Goal: Task Accomplishment & Management: Manage account settings

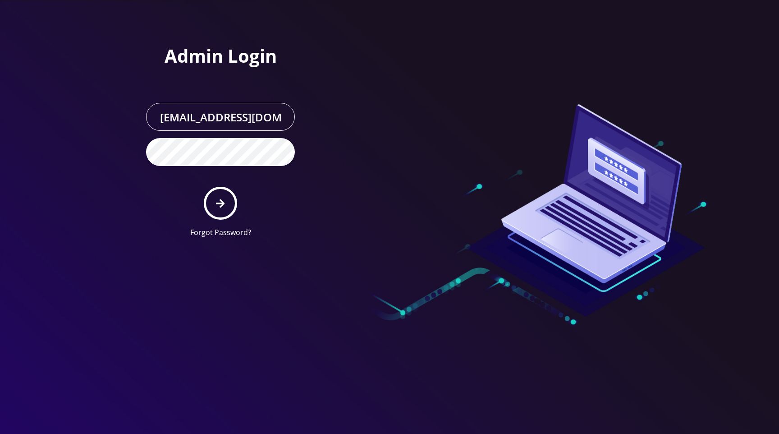
click at [508, 42] on div at bounding box center [518, 122] width 257 height 245
click at [225, 202] on icon "submit" at bounding box center [220, 203] width 9 height 10
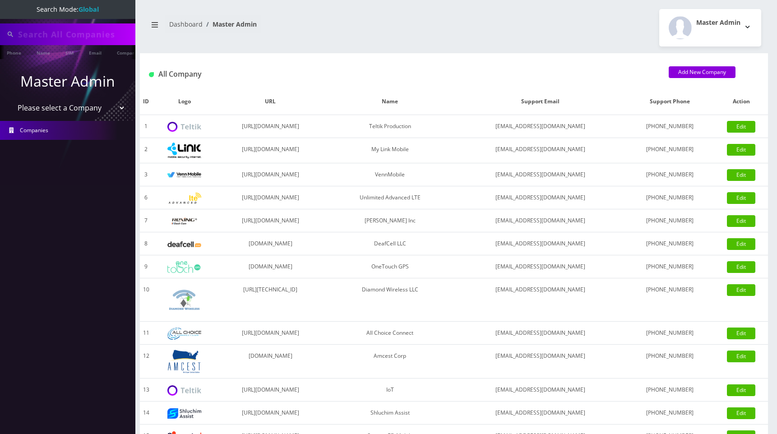
type input "[PERSON_NAME]"
click at [78, 109] on select "Please select a Company Teltik Production My Link Mobile VennMobile Unlimited A…" at bounding box center [67, 108] width 115 height 17
select select "13"
click at [10, 100] on select "Please select a Company Teltik Production My Link Mobile VennMobile Unlimited A…" at bounding box center [67, 108] width 115 height 17
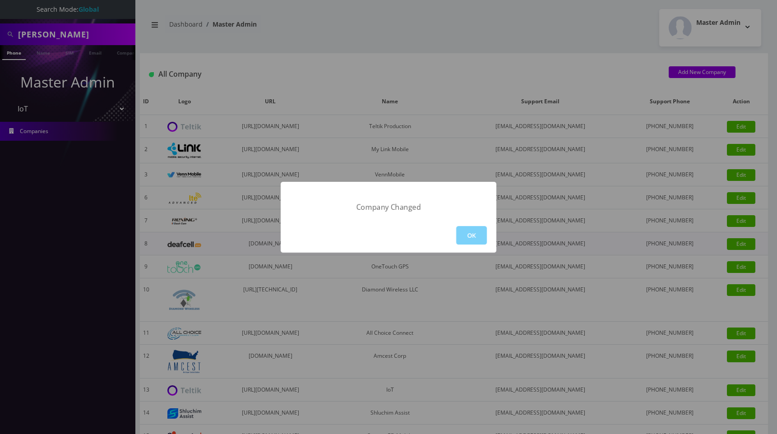
click at [474, 238] on button "OK" at bounding box center [471, 235] width 31 height 18
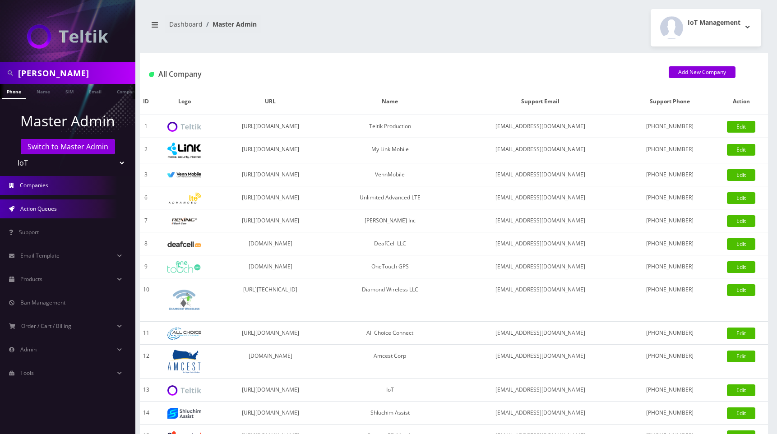
click at [46, 205] on span "Action Queues" at bounding box center [38, 209] width 37 height 8
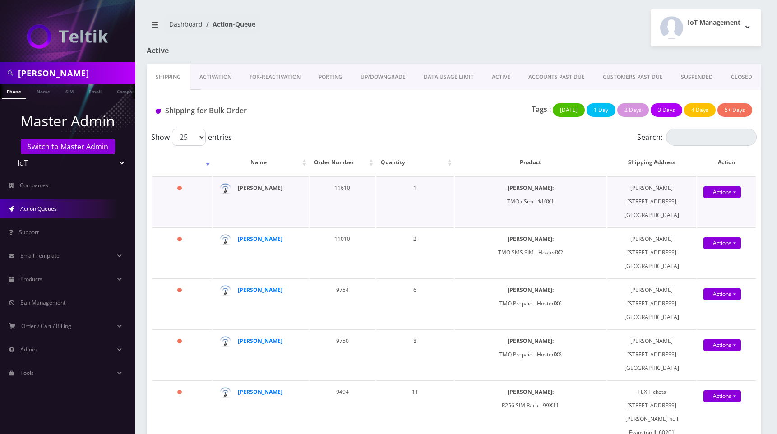
click at [262, 189] on strong "Nirvan Ramoutar" at bounding box center [260, 188] width 45 height 8
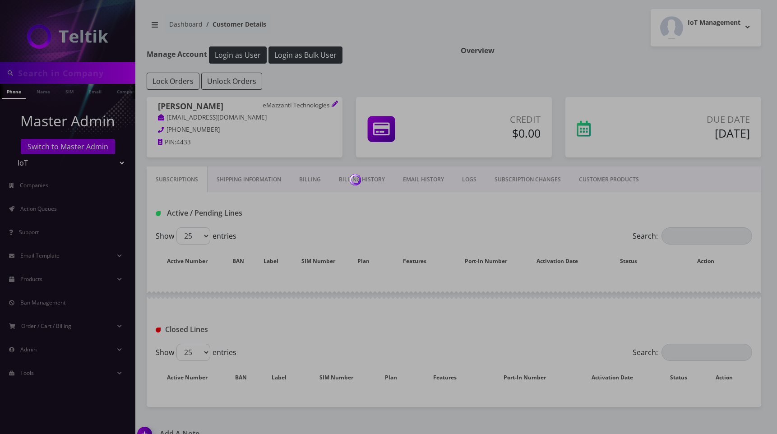
type input "Ryan Baker"
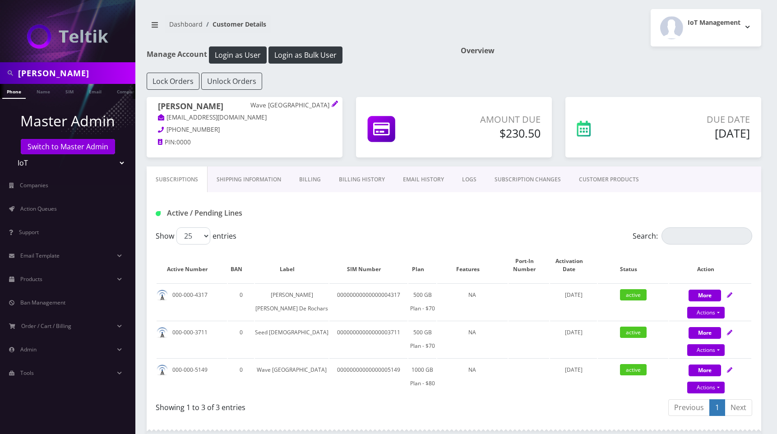
click at [368, 182] on link "Billing History" at bounding box center [362, 179] width 64 height 26
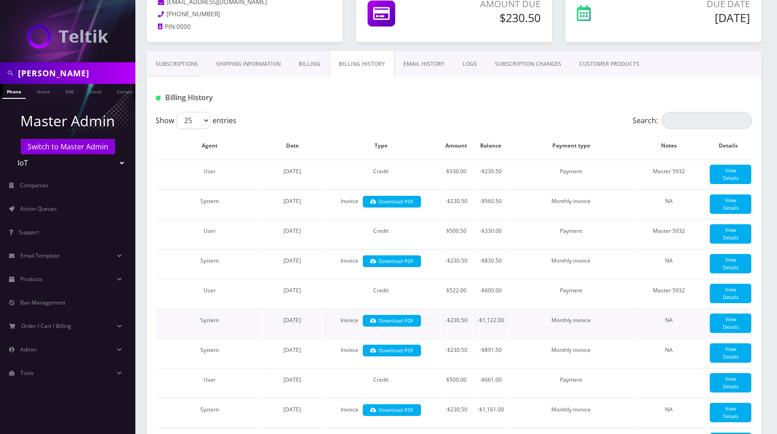
scroll to position [112, 0]
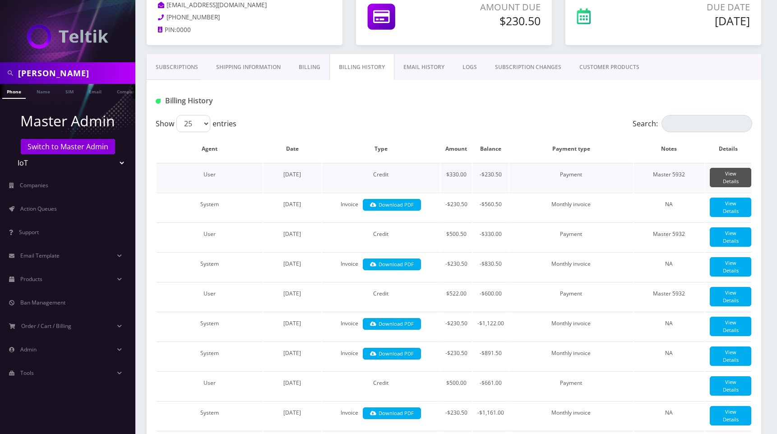
click at [732, 181] on link "View Details" at bounding box center [729, 177] width 41 height 19
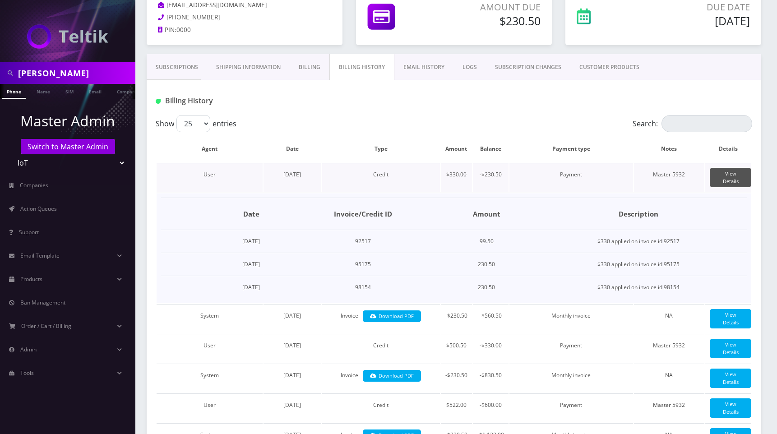
click at [731, 181] on link "View Details" at bounding box center [729, 177] width 41 height 19
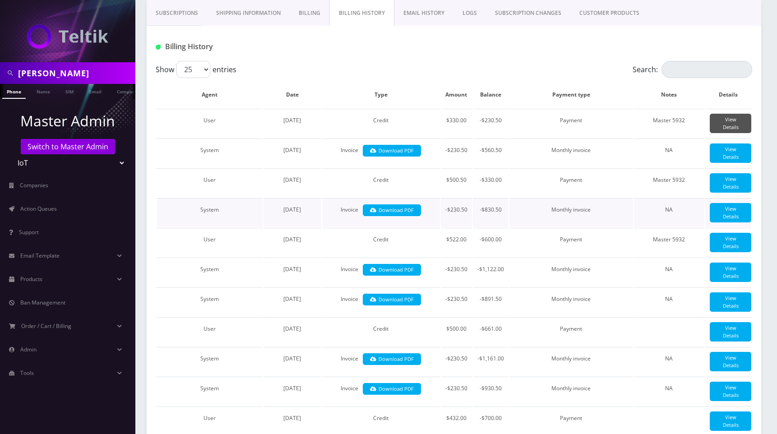
scroll to position [168, 0]
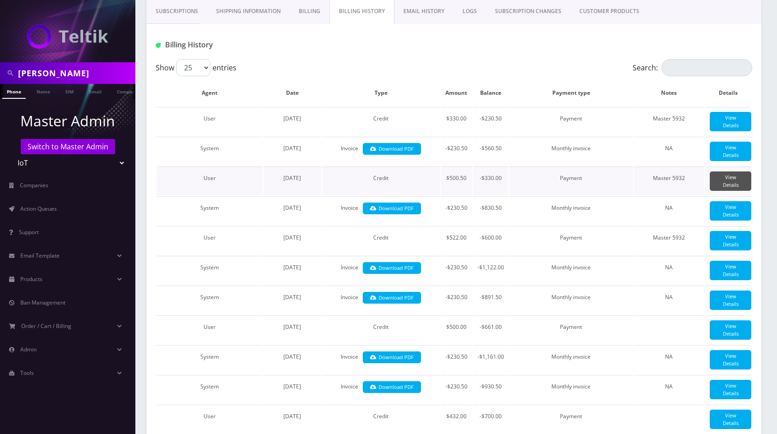
click at [735, 191] on link "View Details" at bounding box center [729, 180] width 41 height 19
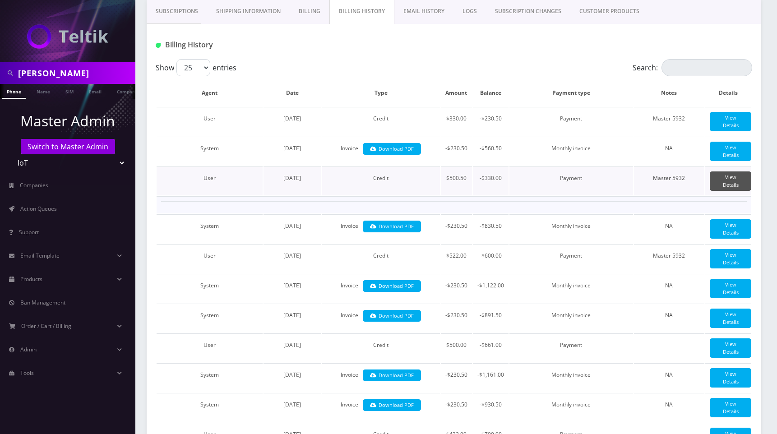
scroll to position [169, 0]
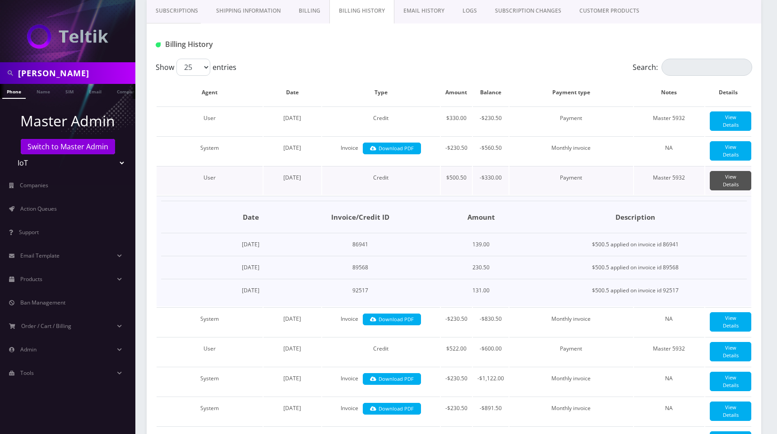
click at [735, 190] on link "View Details" at bounding box center [729, 180] width 41 height 19
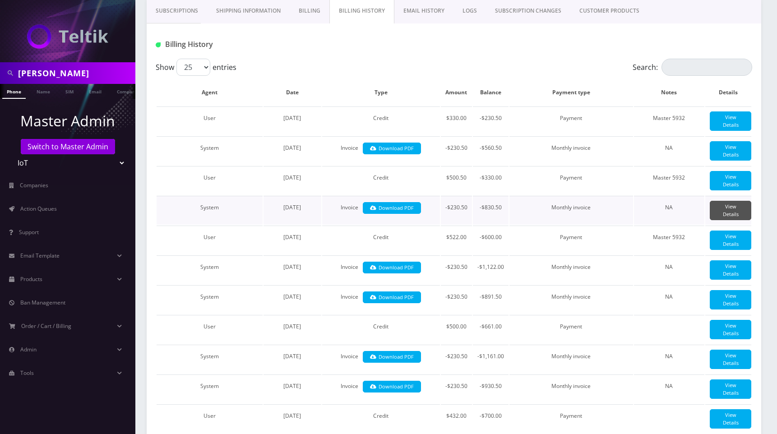
click at [732, 220] on link "View Details" at bounding box center [729, 210] width 41 height 19
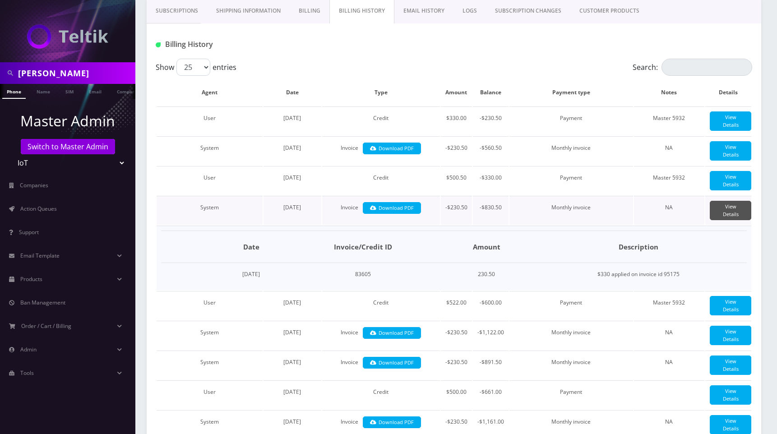
click at [732, 220] on link "View Details" at bounding box center [729, 210] width 41 height 19
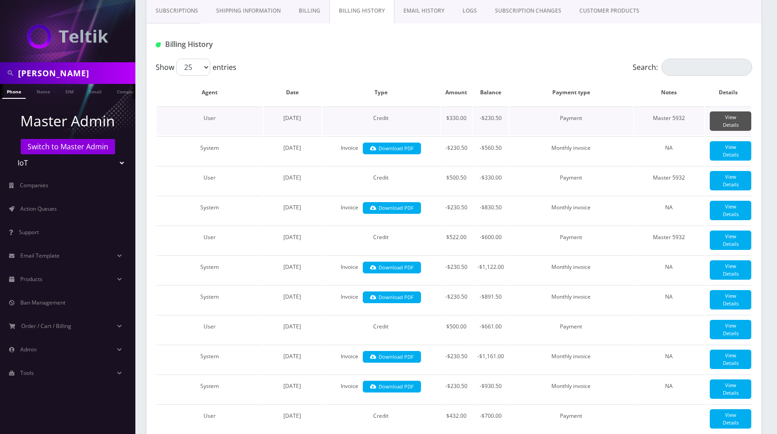
click at [730, 121] on link "View Details" at bounding box center [729, 120] width 41 height 19
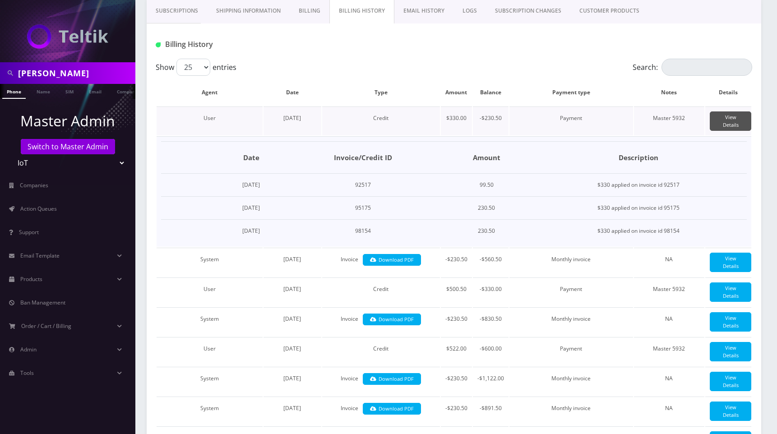
click at [729, 121] on link "View Details" at bounding box center [729, 120] width 41 height 19
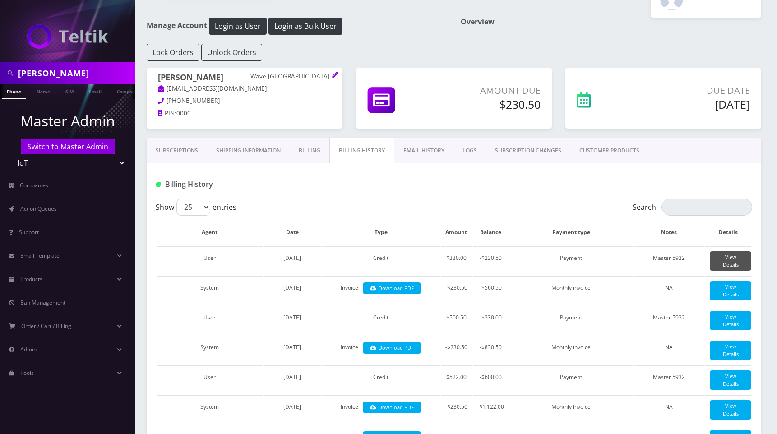
scroll to position [0, 0]
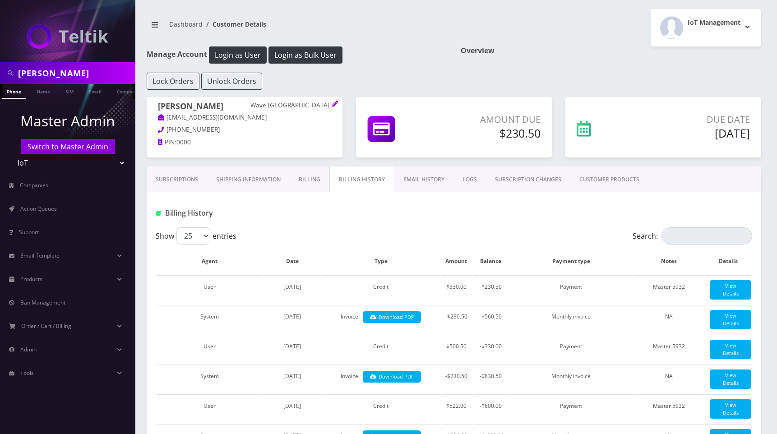
click at [487, 28] on div "IoT Management Logout" at bounding box center [611, 27] width 314 height 37
click at [570, 29] on div "IoT Management Logout" at bounding box center [611, 27] width 314 height 37
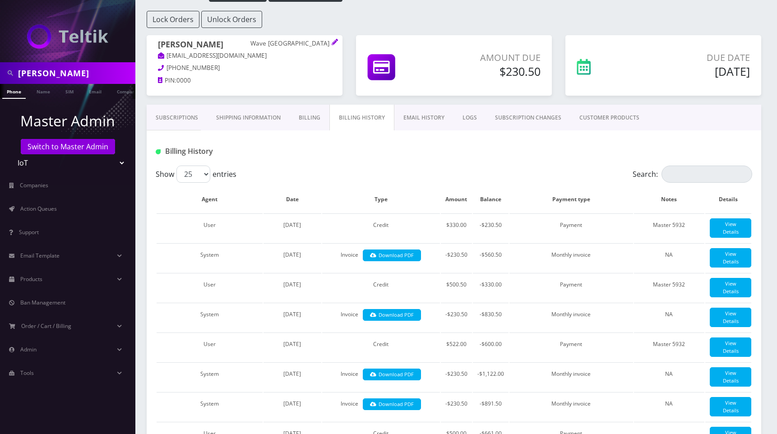
scroll to position [87, 0]
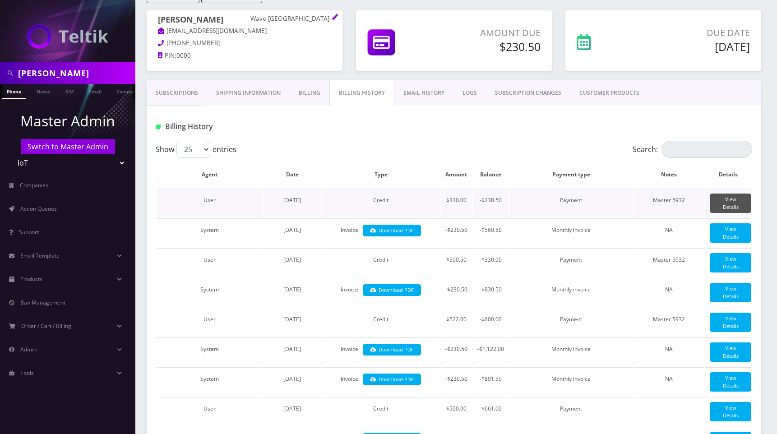
click at [724, 198] on link "View Details" at bounding box center [729, 202] width 41 height 19
